Goal: Book appointment/travel/reservation

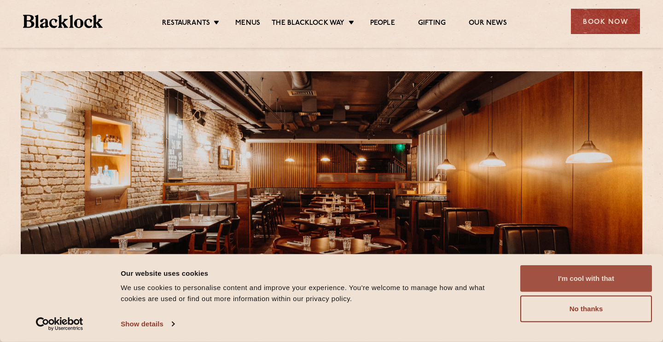
click at [599, 288] on button "I'm cool with that" at bounding box center [586, 278] width 132 height 27
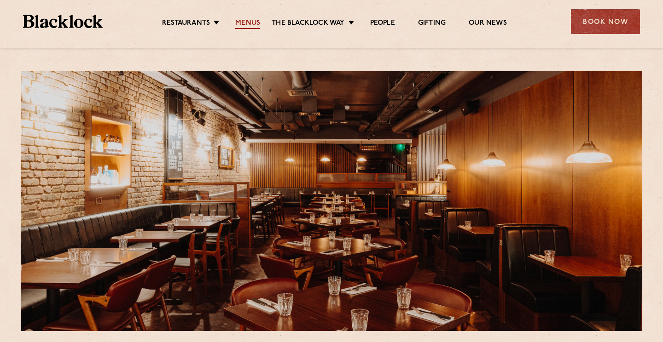
click at [237, 21] on link "Menus" at bounding box center [247, 24] width 25 height 10
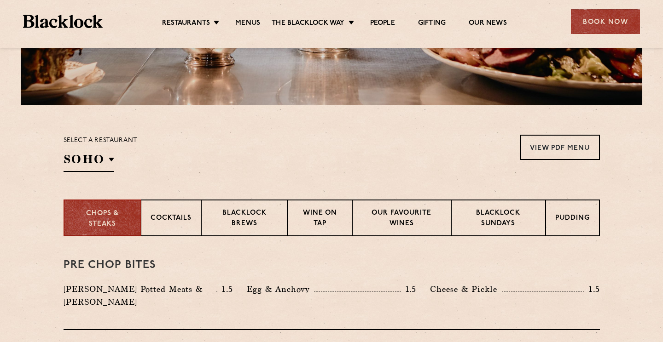
scroll to position [228, 0]
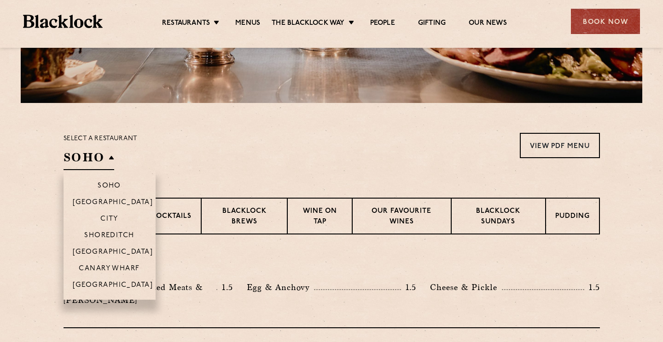
click at [114, 248] on li "[GEOGRAPHIC_DATA]" at bounding box center [109, 251] width 92 height 17
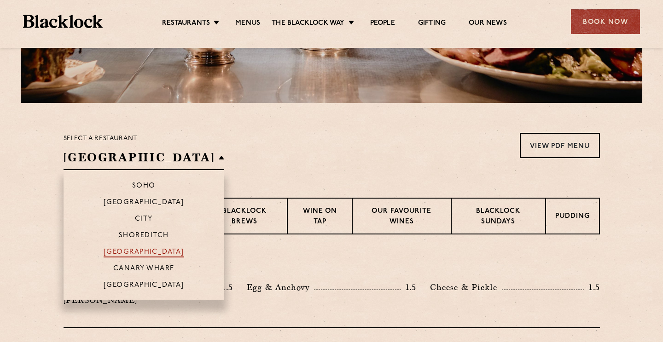
click at [117, 255] on p "[GEOGRAPHIC_DATA]" at bounding box center [144, 252] width 81 height 9
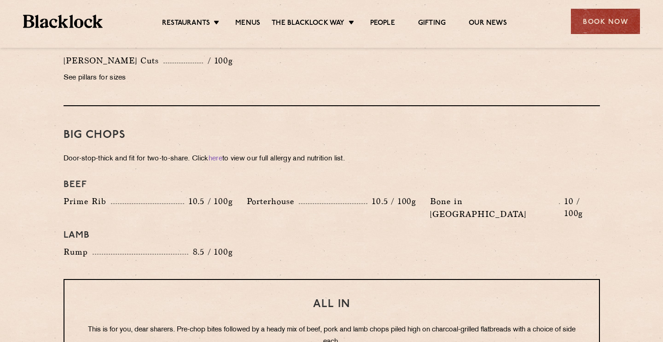
scroll to position [972, 0]
click at [600, 24] on div "Book Now" at bounding box center [605, 21] width 69 height 25
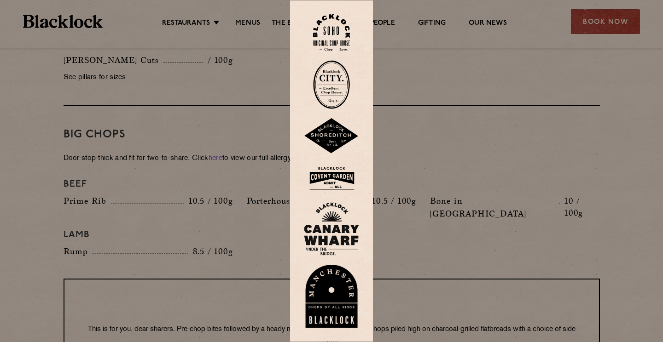
click at [335, 173] on img at bounding box center [331, 178] width 55 height 30
